Goal: Purchase product/service

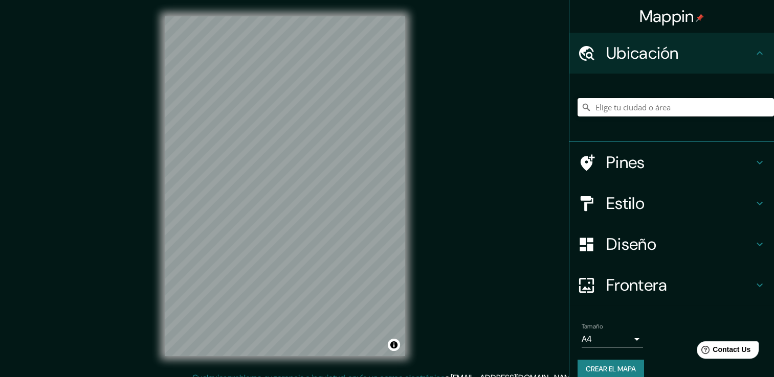
click at [615, 106] on input "Elige tu ciudad o área" at bounding box center [675, 107] width 196 height 18
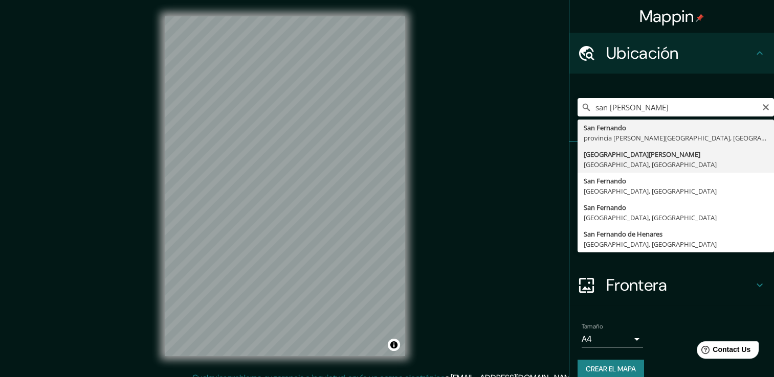
type input "[GEOGRAPHIC_DATA][PERSON_NAME], [GEOGRAPHIC_DATA], [GEOGRAPHIC_DATA]"
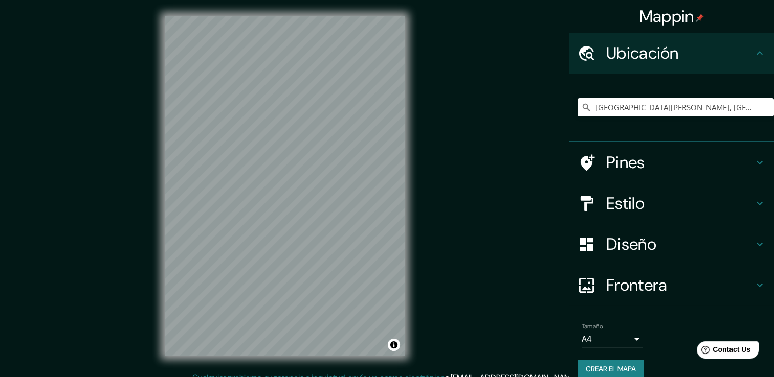
click at [694, 232] on div "Diseño" at bounding box center [671, 244] width 205 height 41
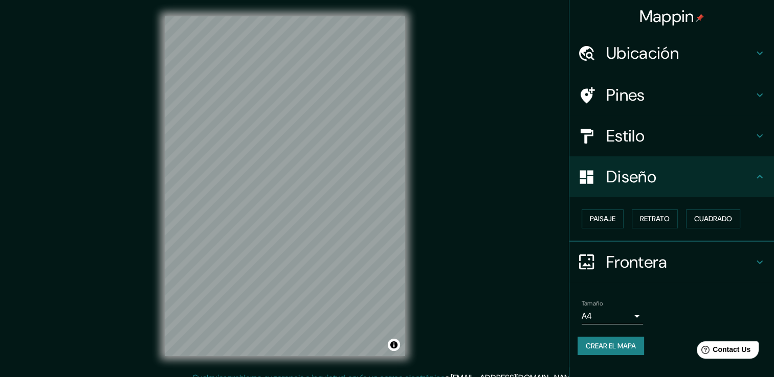
click at [761, 136] on icon at bounding box center [759, 137] width 6 height 4
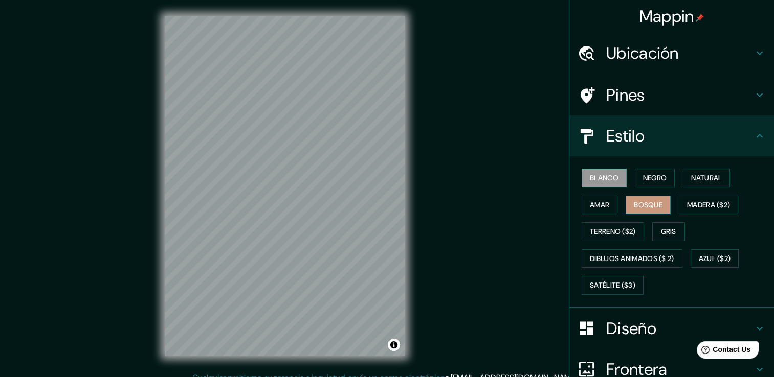
click at [642, 206] on font "Bosque" at bounding box center [648, 205] width 29 height 13
click at [696, 178] on font "Natural" at bounding box center [706, 178] width 31 height 13
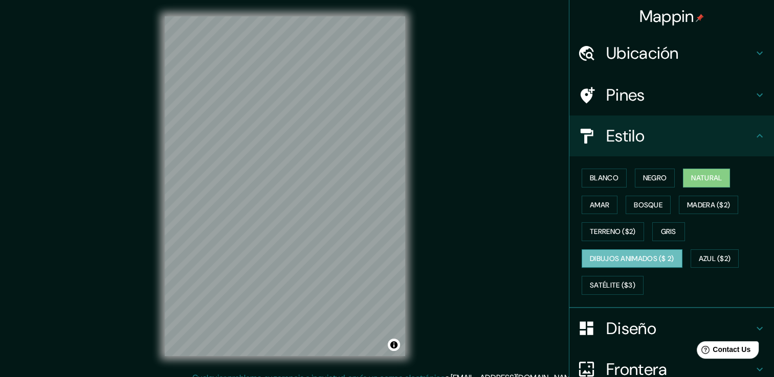
click at [623, 262] on font "Dibujos animados ($ 2)" at bounding box center [632, 259] width 84 height 13
click at [607, 232] on font "Terreno ($2)" at bounding box center [613, 232] width 46 height 13
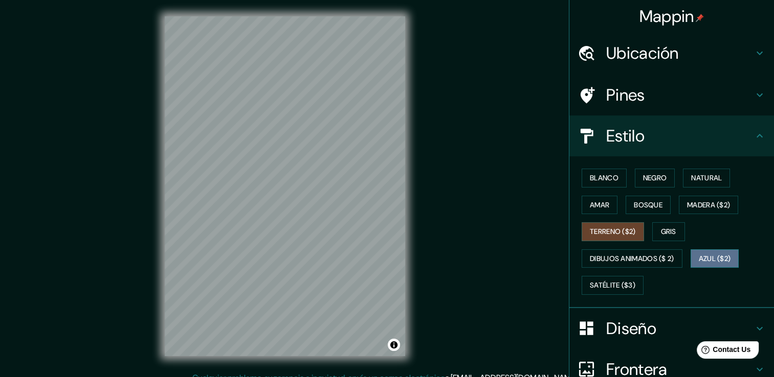
click at [710, 257] on font "Azul ($2)" at bounding box center [715, 259] width 32 height 13
